Goal: Check status: Check status

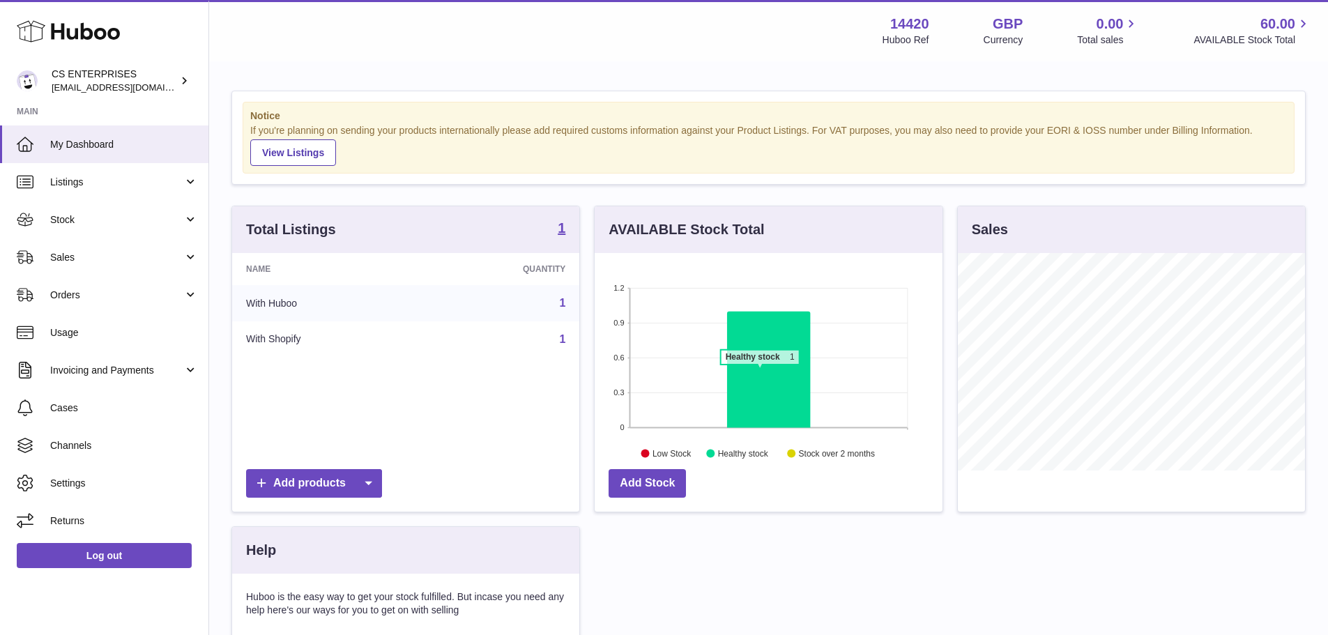
scroll to position [218, 348]
click at [142, 253] on span "Sales" at bounding box center [116, 257] width 133 height 13
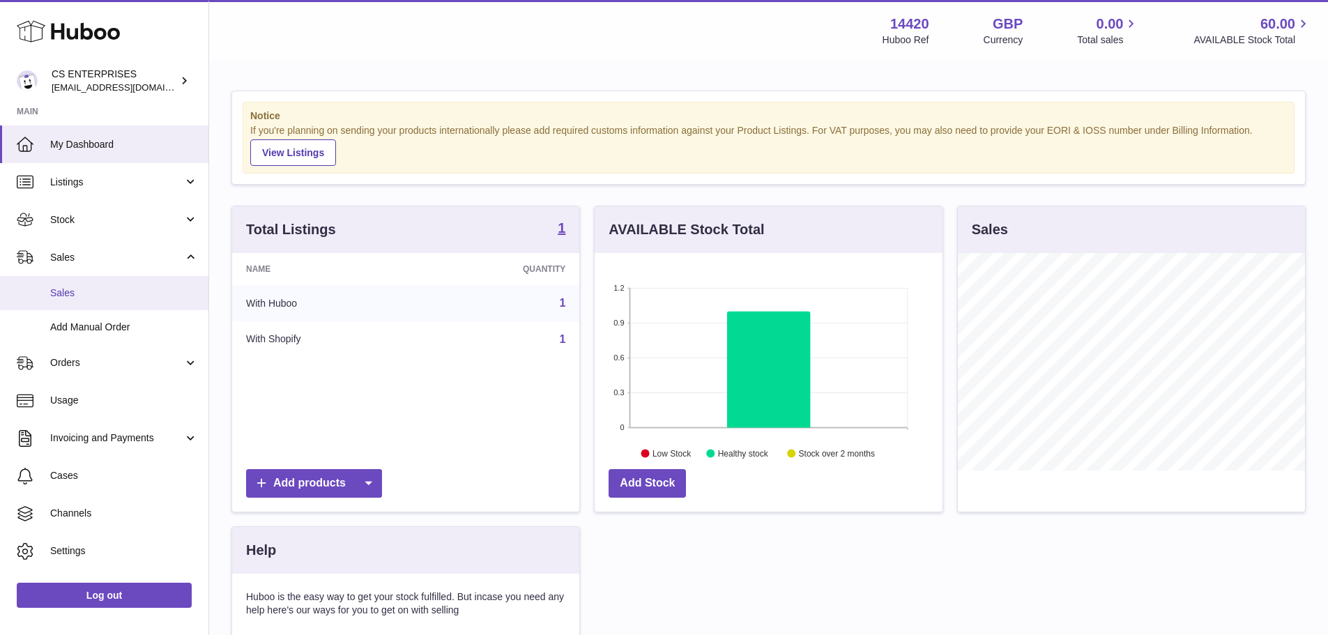
click at [110, 289] on span "Sales" at bounding box center [124, 293] width 148 height 13
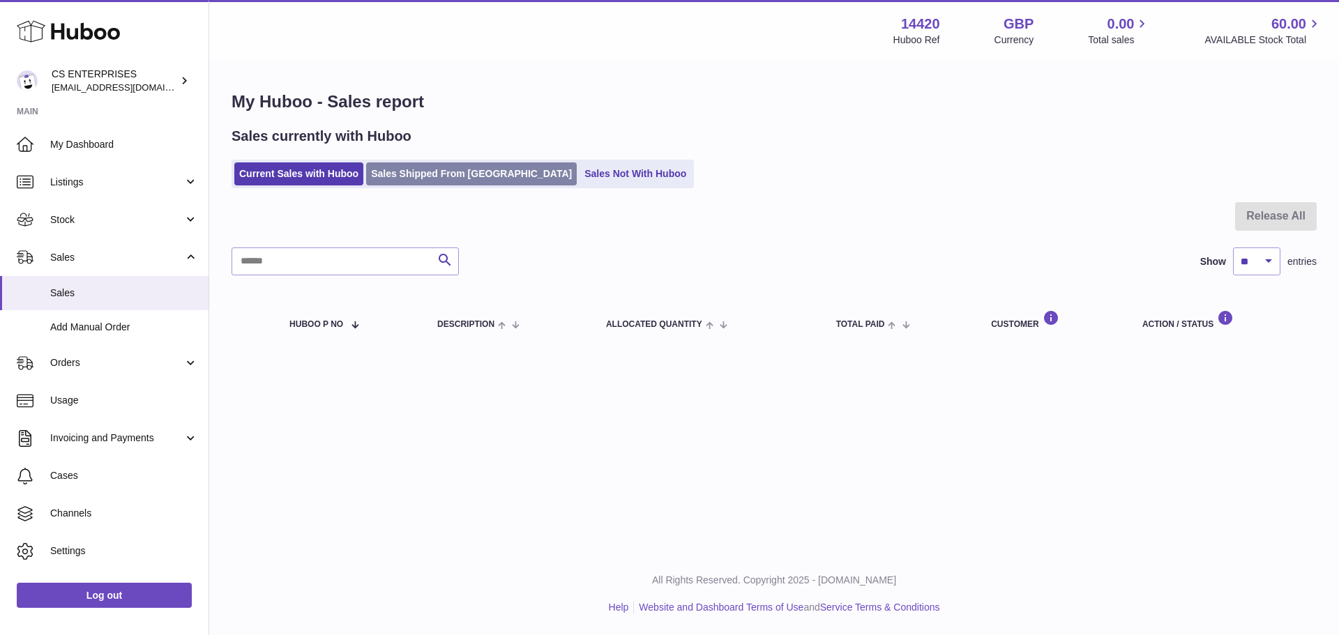
click at [473, 174] on link "Sales Shipped From Huboo" at bounding box center [471, 173] width 211 height 23
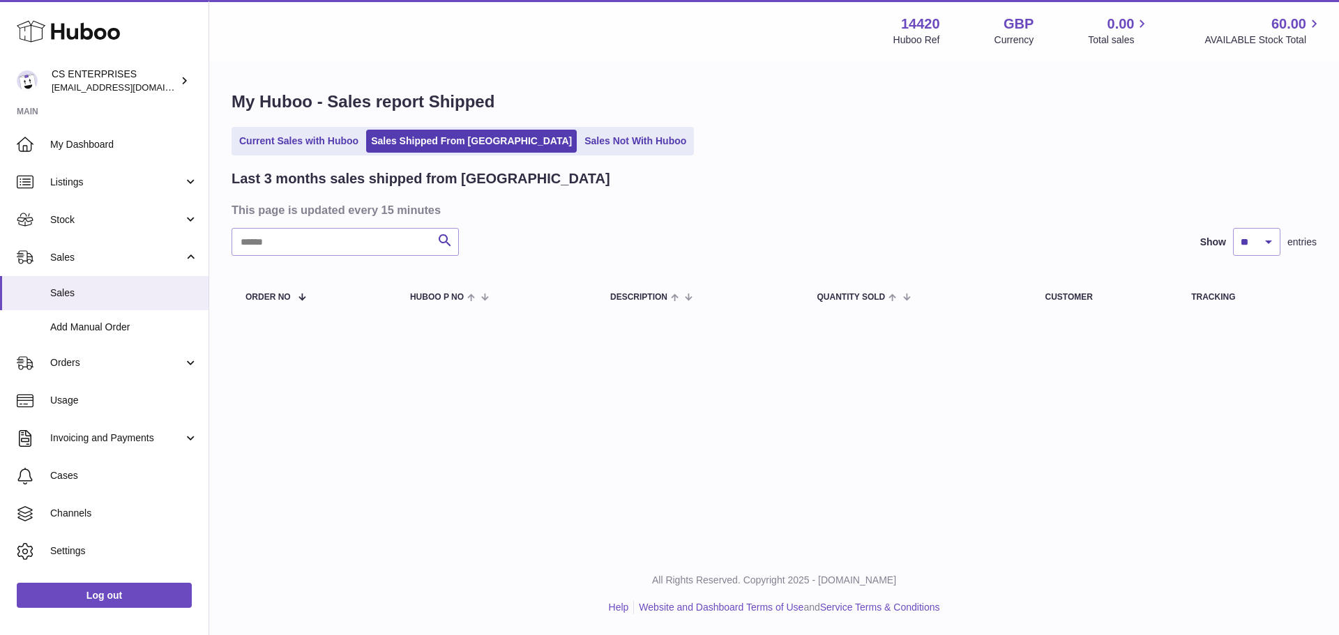
click at [586, 174] on div "Last 3 months sales shipped from Huboo" at bounding box center [773, 178] width 1085 height 19
click at [581, 149] on link "Sales Not With Huboo" at bounding box center [635, 141] width 112 height 23
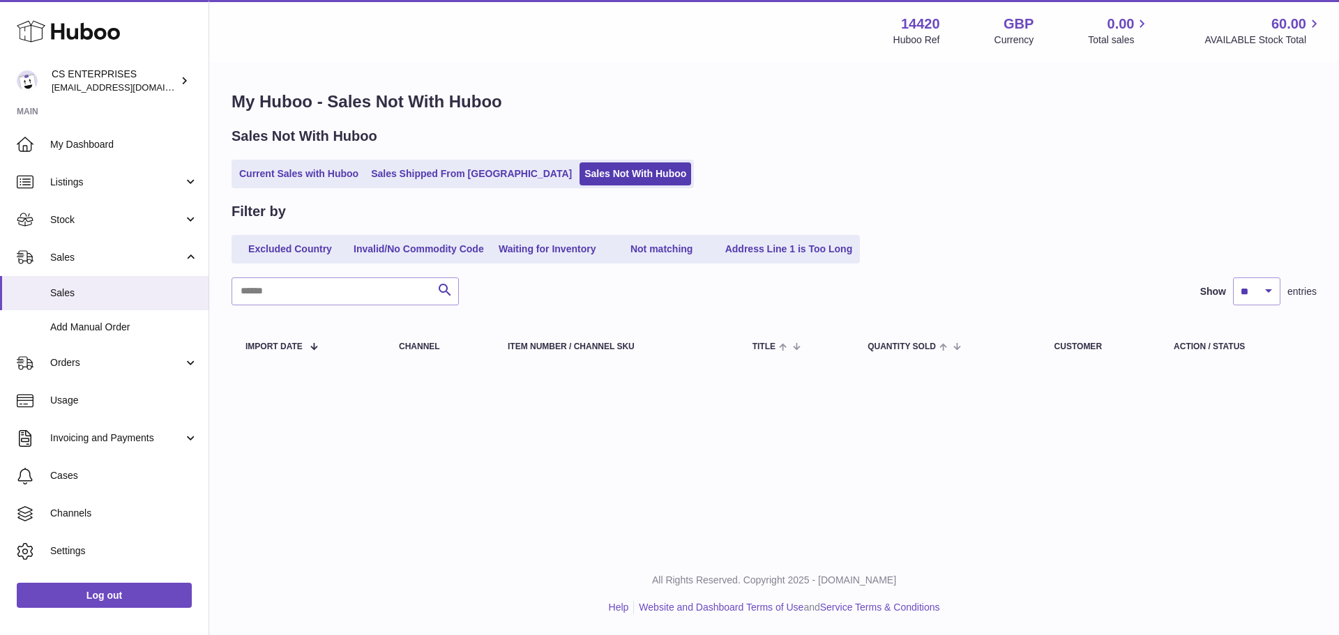
click at [85, 395] on span "Usage" at bounding box center [124, 400] width 148 height 13
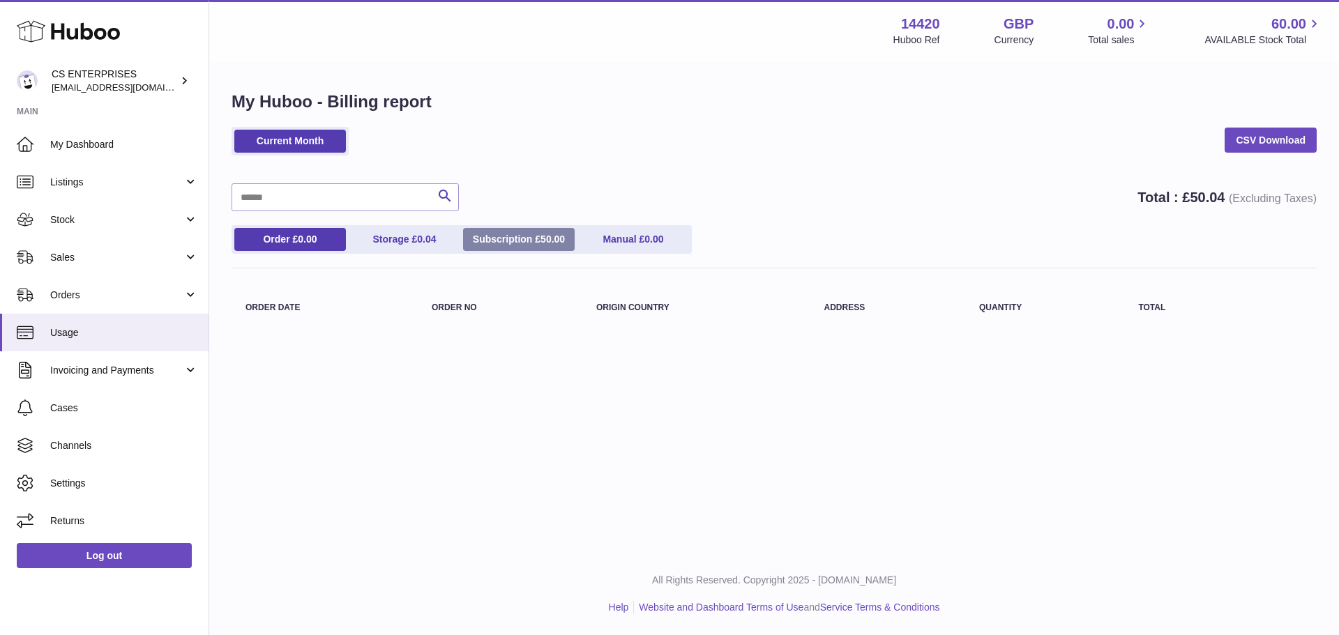
click at [535, 230] on link "Subscription £ 50.00" at bounding box center [519, 239] width 112 height 23
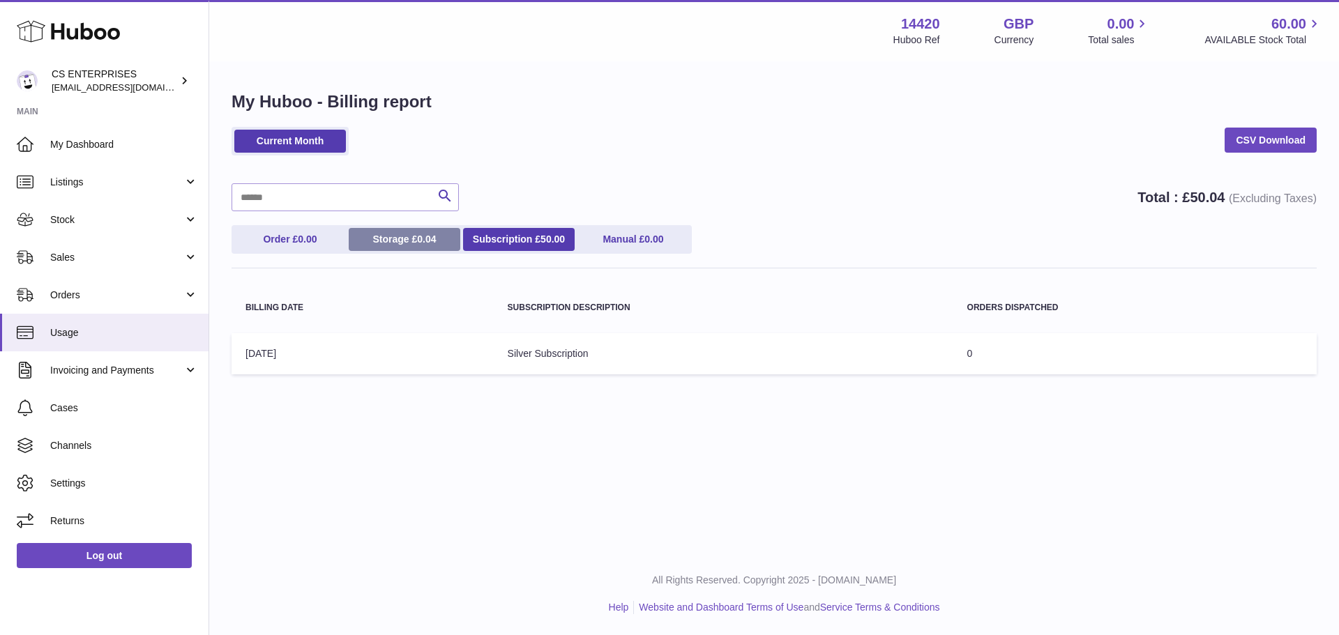
click at [401, 238] on link "Storage £ 0.04" at bounding box center [405, 239] width 112 height 23
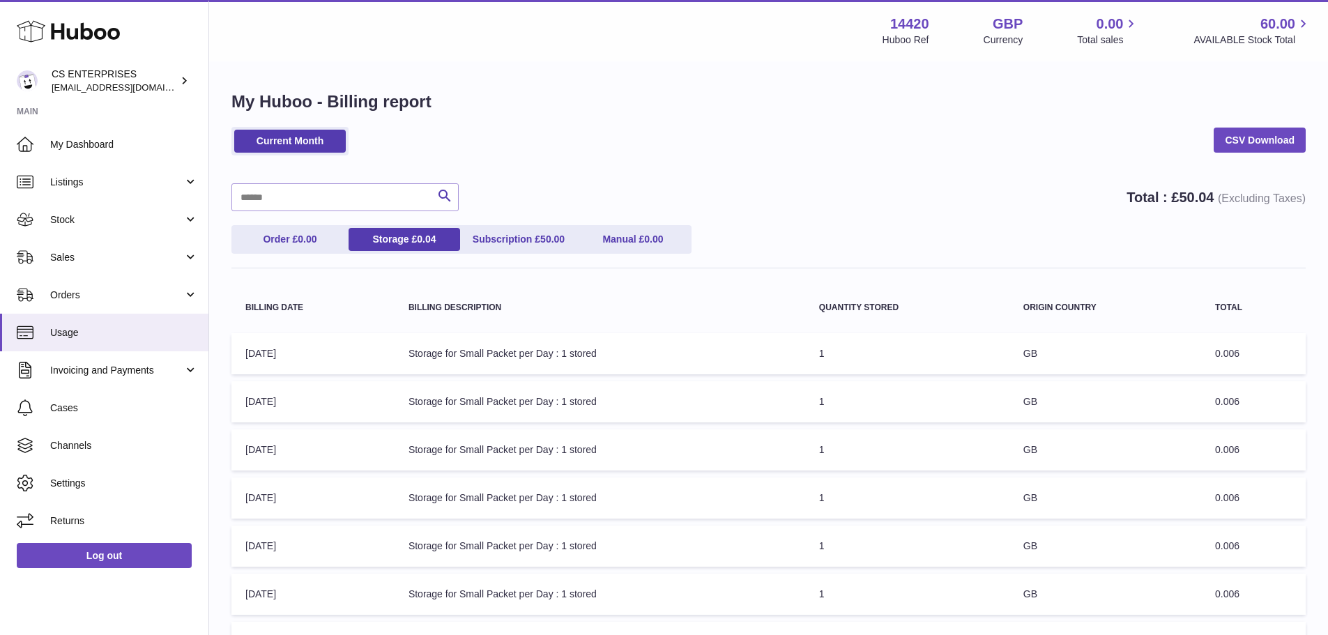
click at [644, 151] on div "Current Month CSV Download" at bounding box center [768, 148] width 1074 height 43
click at [644, 146] on div "Current Month CSV Download" at bounding box center [768, 148] width 1074 height 43
